Goal: Information Seeking & Learning: Learn about a topic

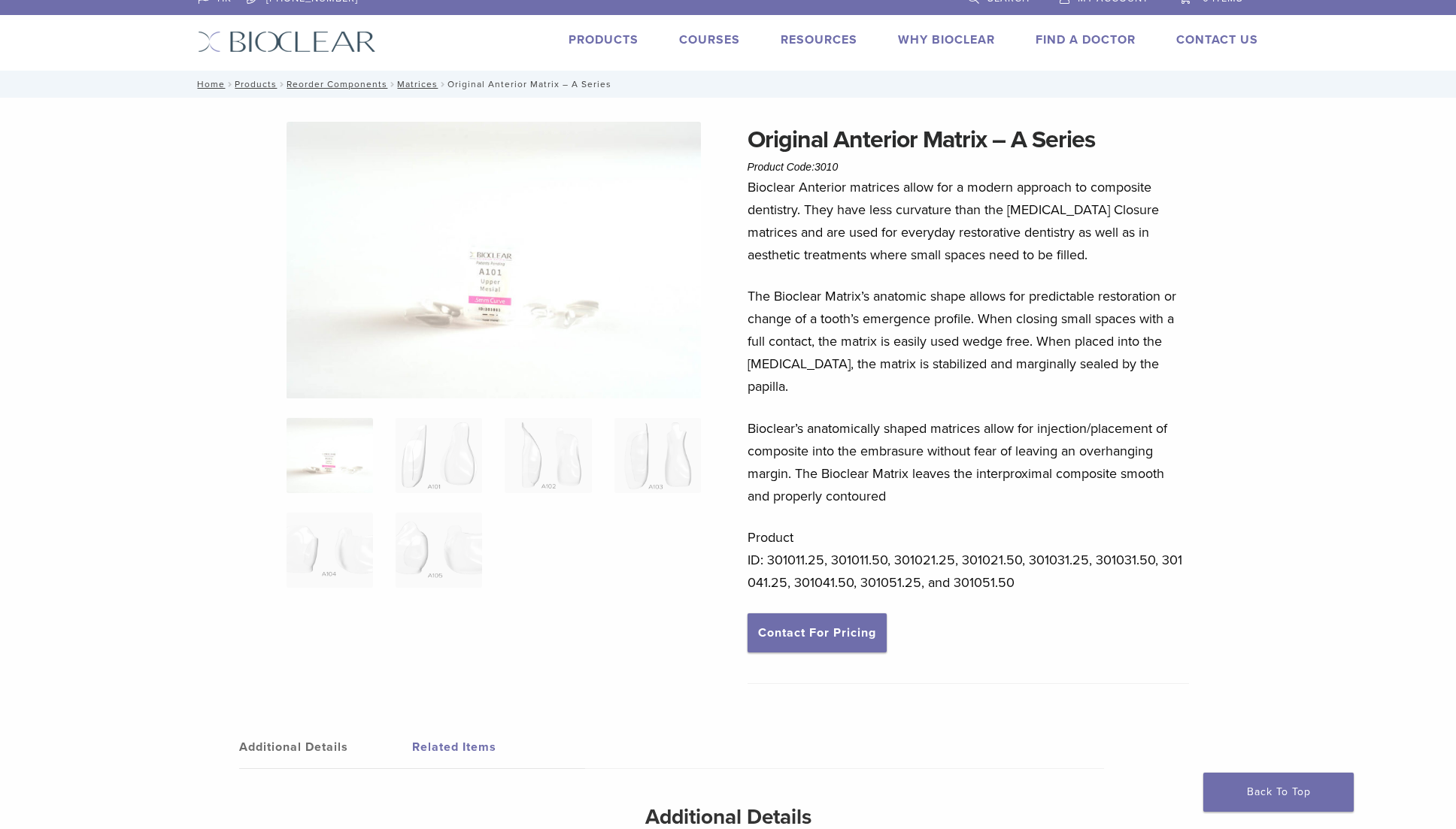
scroll to position [16, 0]
click at [538, 287] on img at bounding box center [494, 260] width 415 height 277
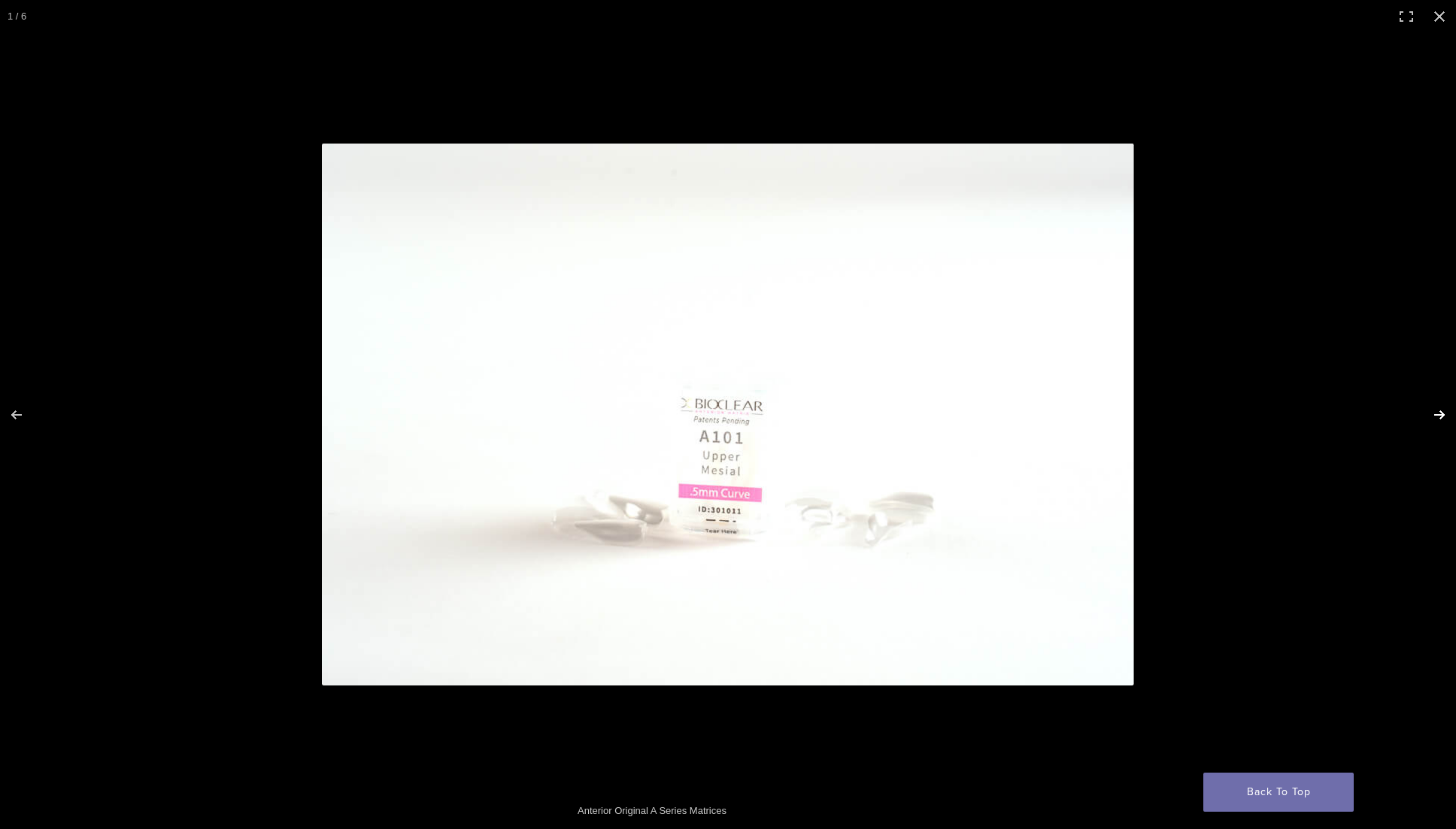
click at [1433, 422] on button "Next (arrow right)" at bounding box center [1430, 415] width 53 height 75
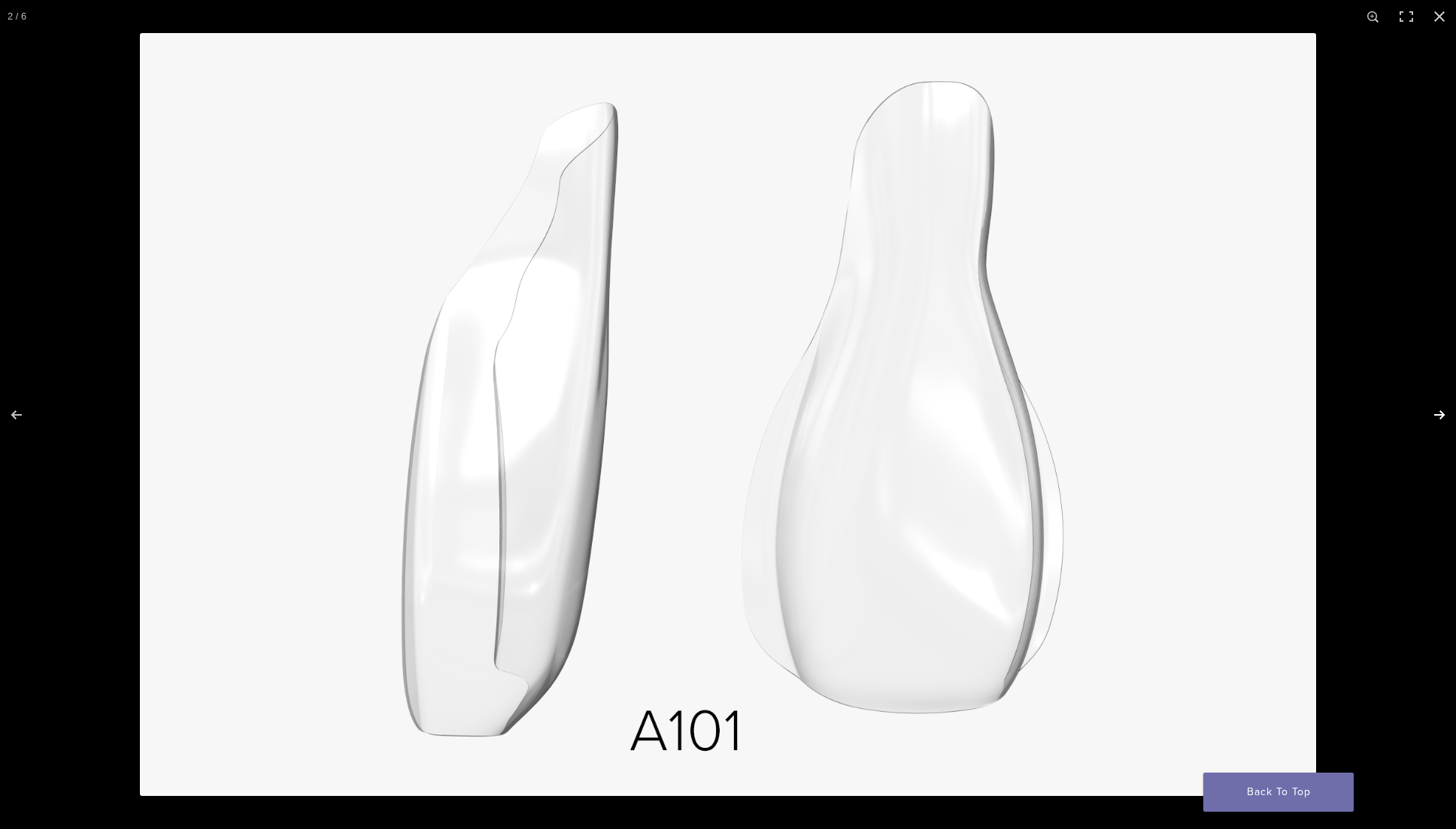
click at [1443, 418] on button "Next (arrow right)" at bounding box center [1430, 415] width 53 height 75
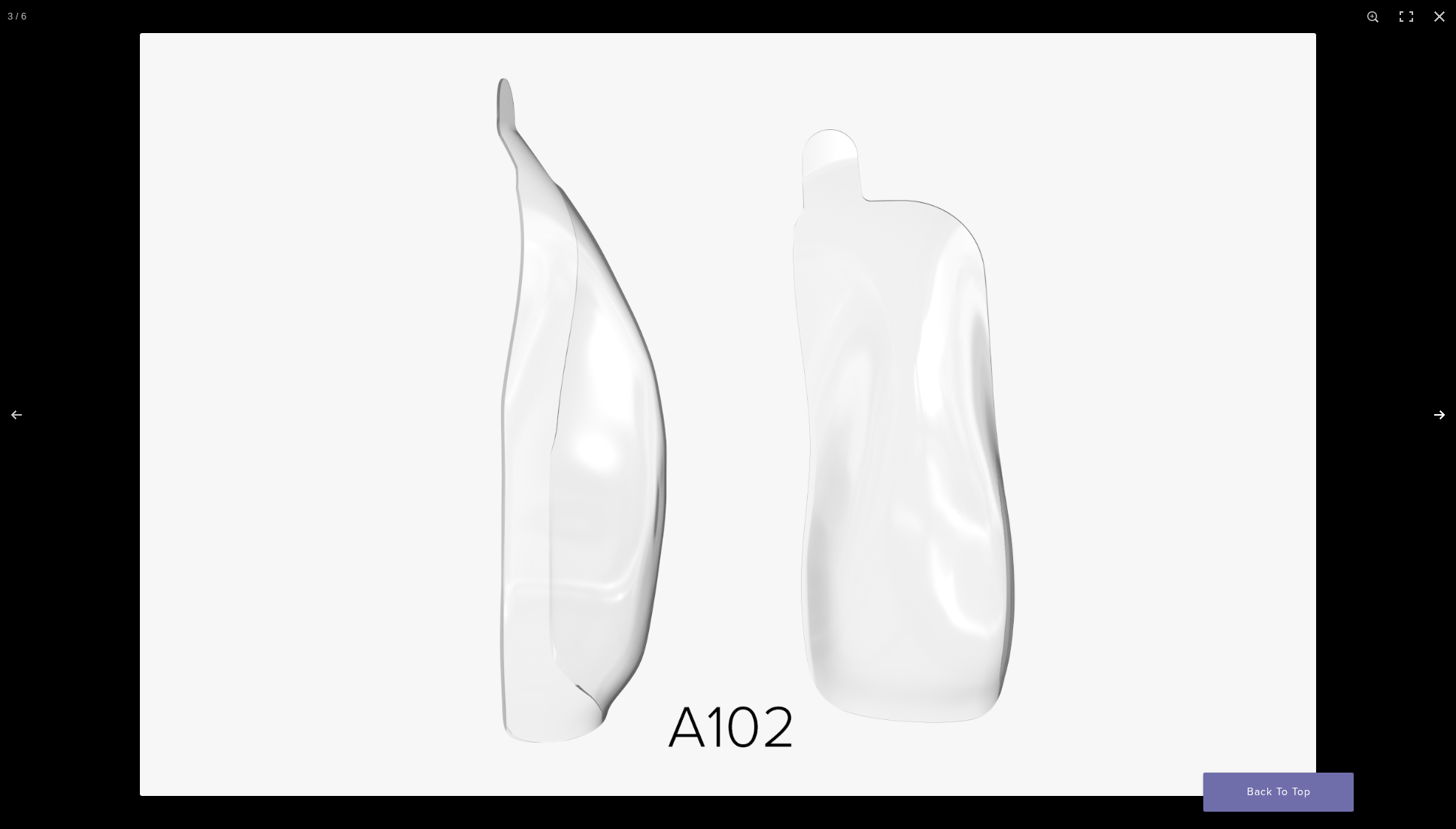
click at [1443, 418] on button "Next (arrow right)" at bounding box center [1430, 415] width 53 height 75
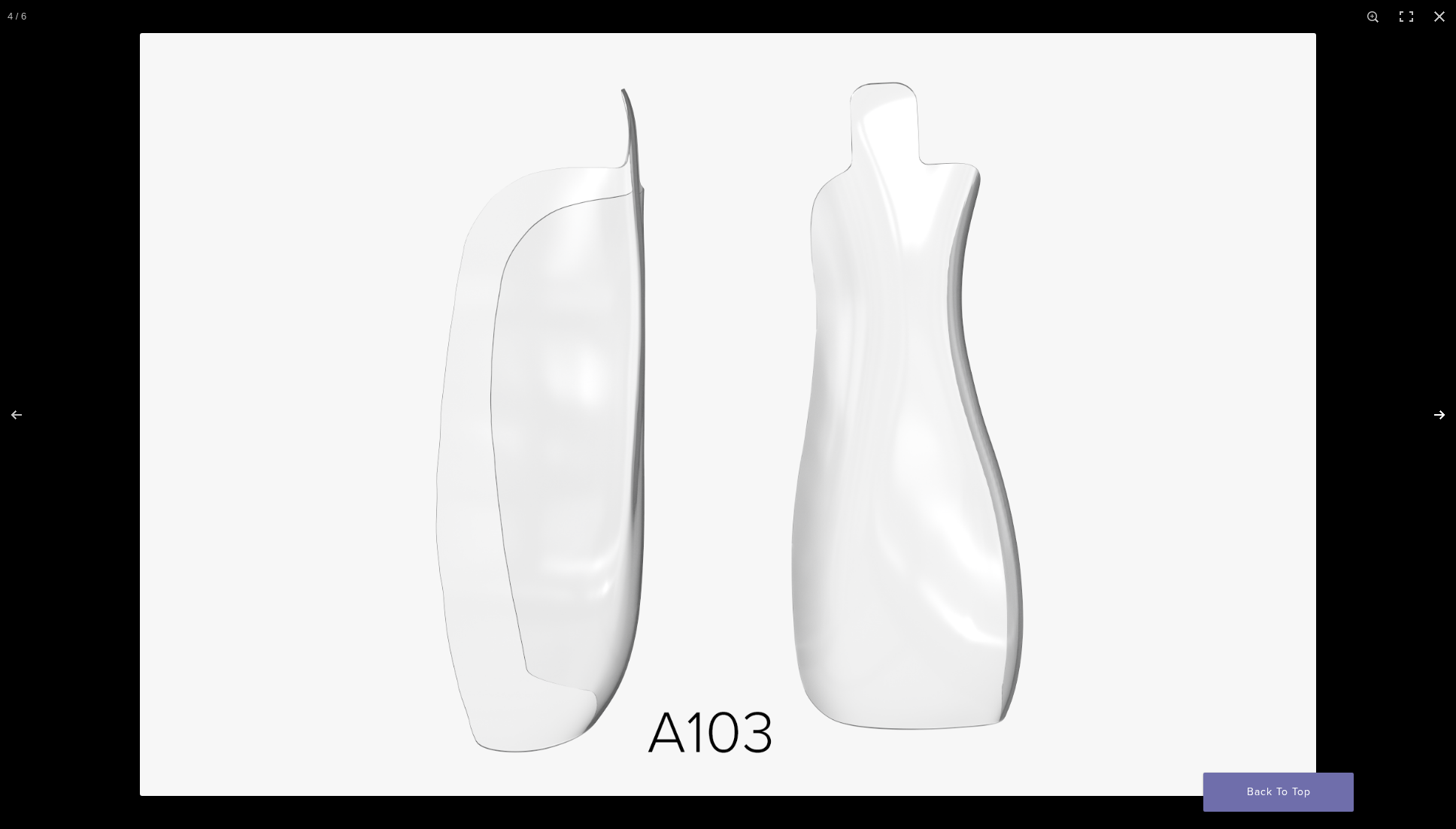
click at [1443, 418] on button "Next (arrow right)" at bounding box center [1430, 415] width 53 height 75
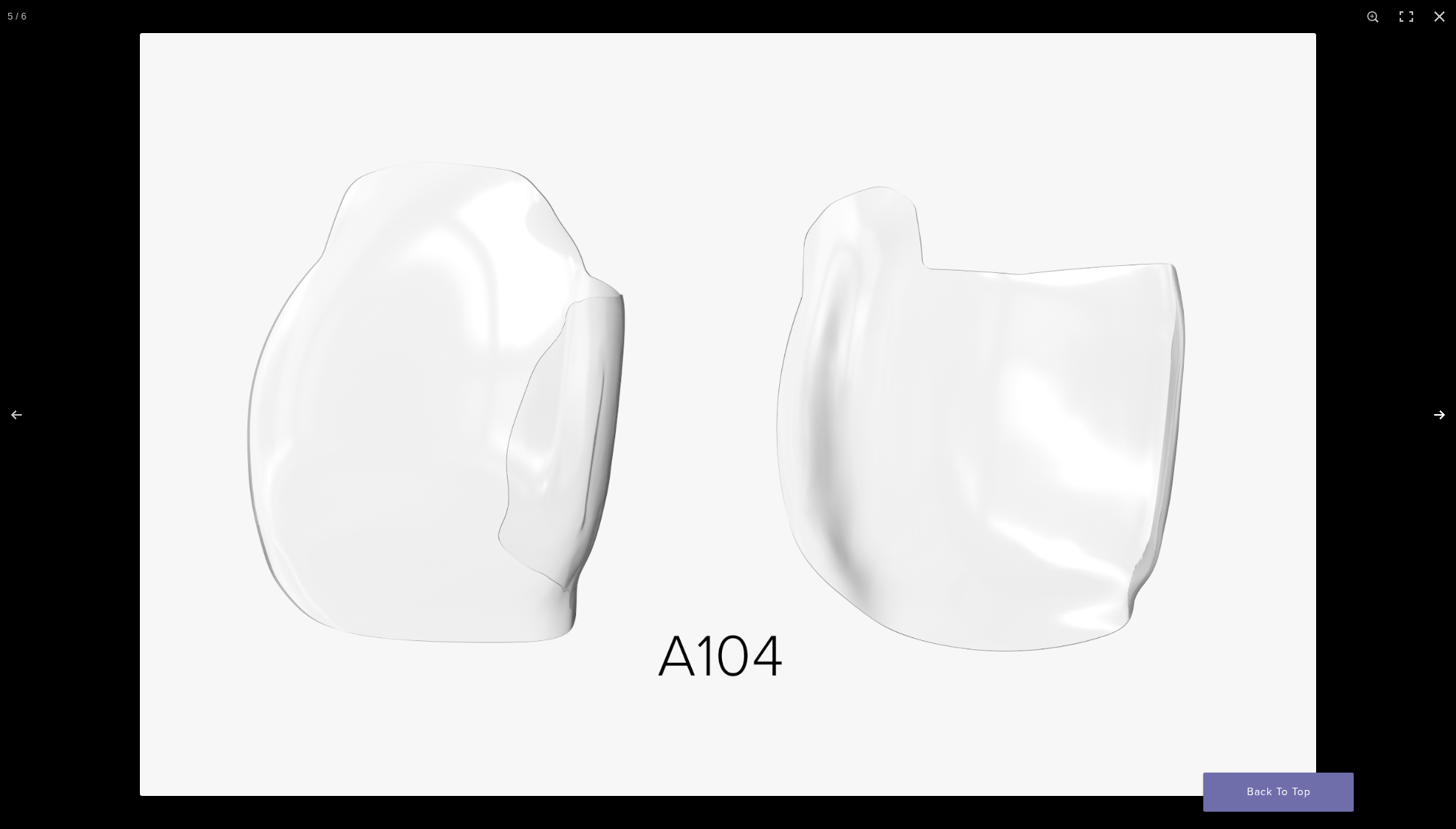
click at [1443, 418] on button "Next (arrow right)" at bounding box center [1430, 415] width 53 height 75
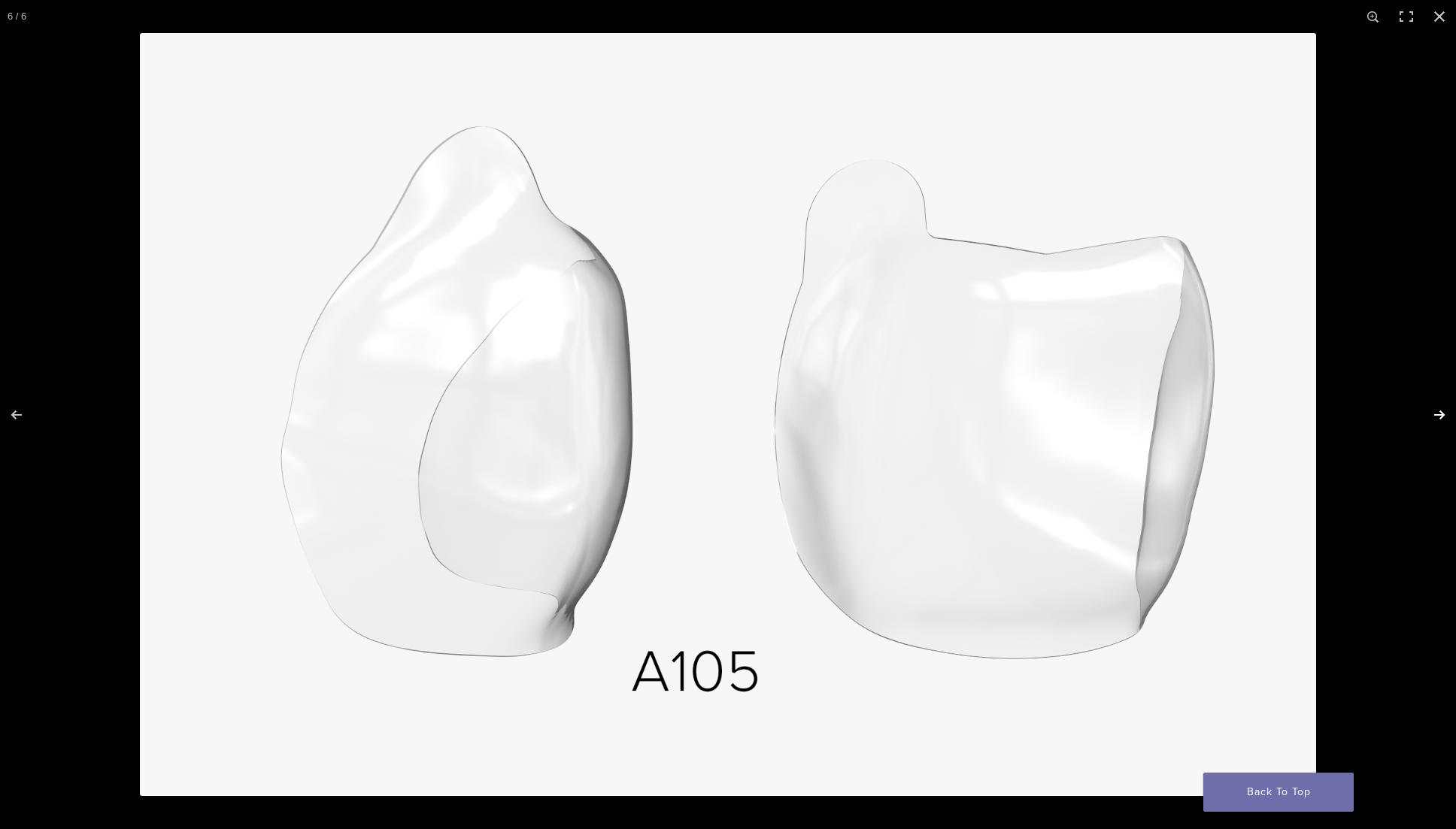
click at [1443, 418] on button "Next (arrow right)" at bounding box center [1430, 415] width 53 height 75
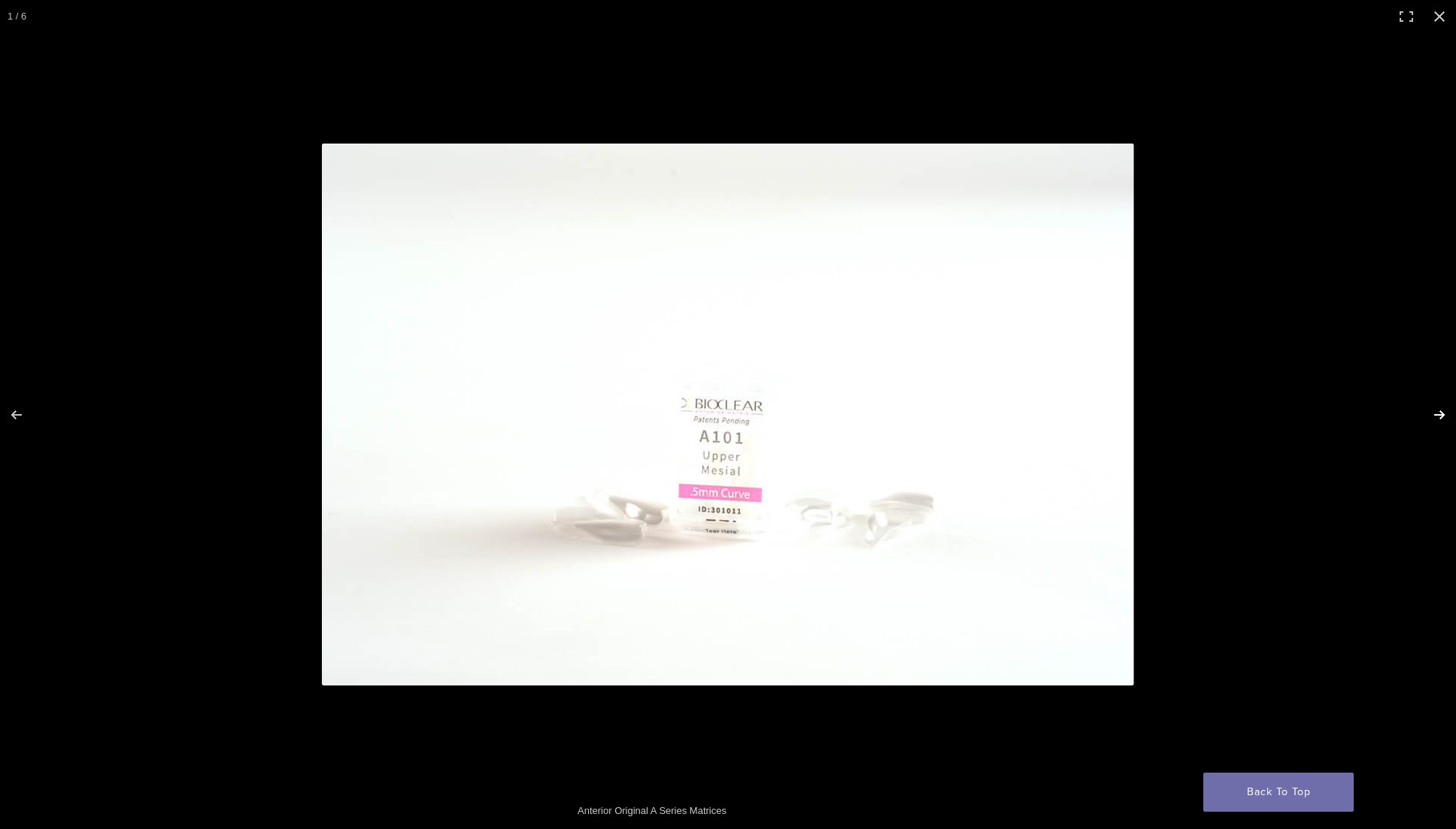
click at [1443, 418] on button "Next (arrow right)" at bounding box center [1430, 415] width 53 height 75
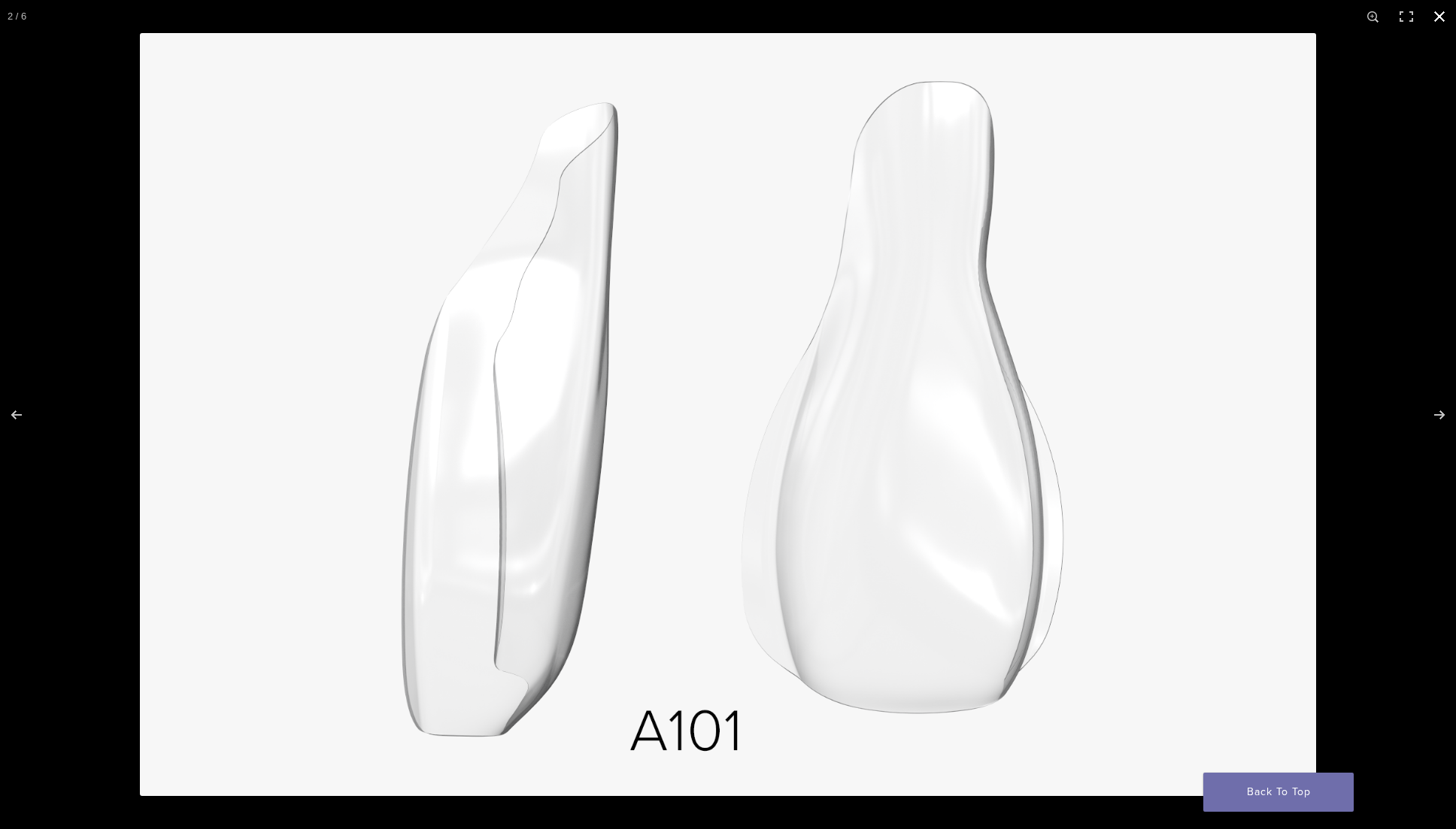
click at [1432, 19] on button "Close (Esc)" at bounding box center [1438, 16] width 33 height 33
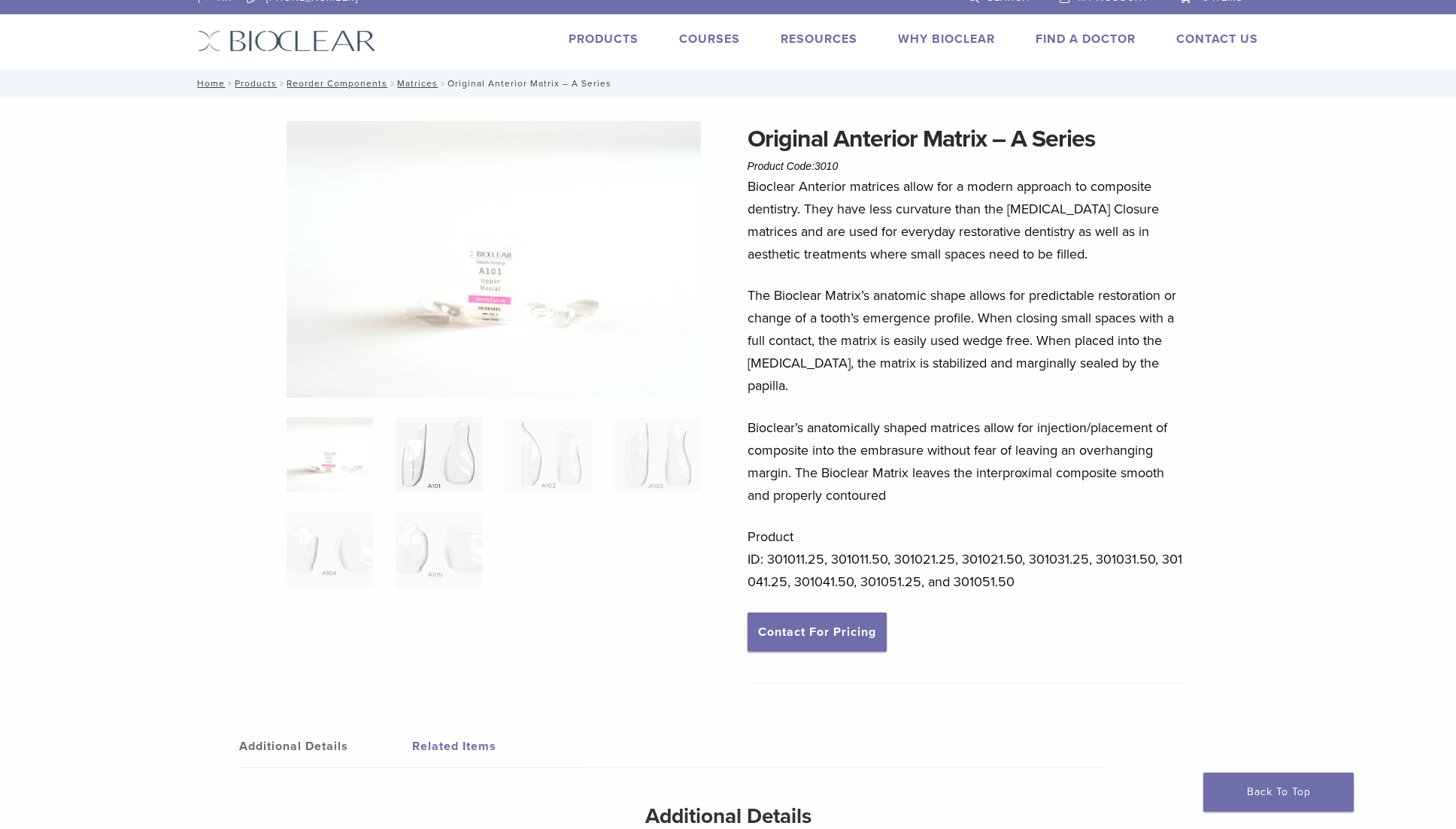
click at [449, 471] on img at bounding box center [439, 455] width 87 height 75
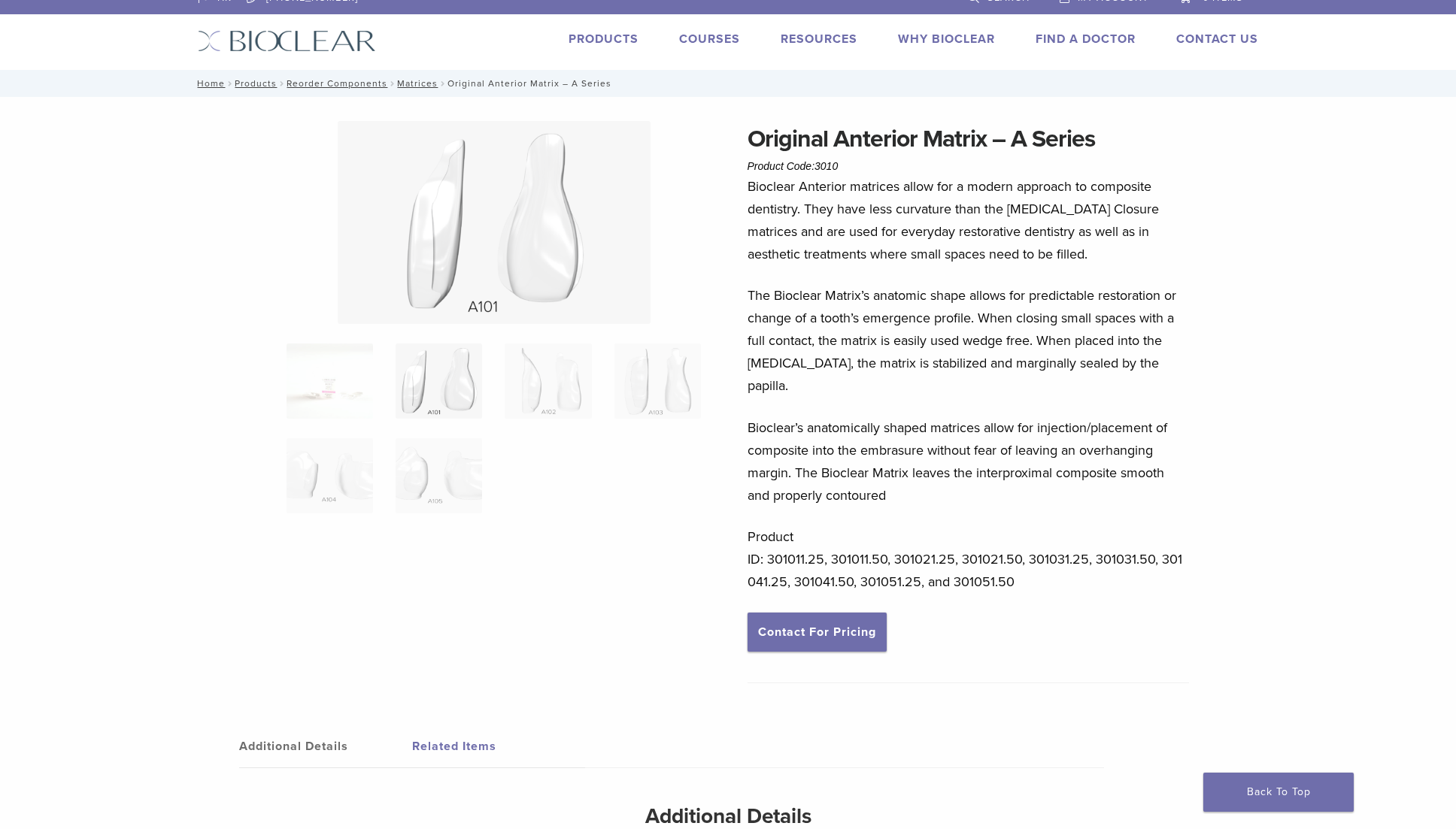
click at [499, 279] on img at bounding box center [494, 222] width 313 height 203
